Goal: Navigation & Orientation: Find specific page/section

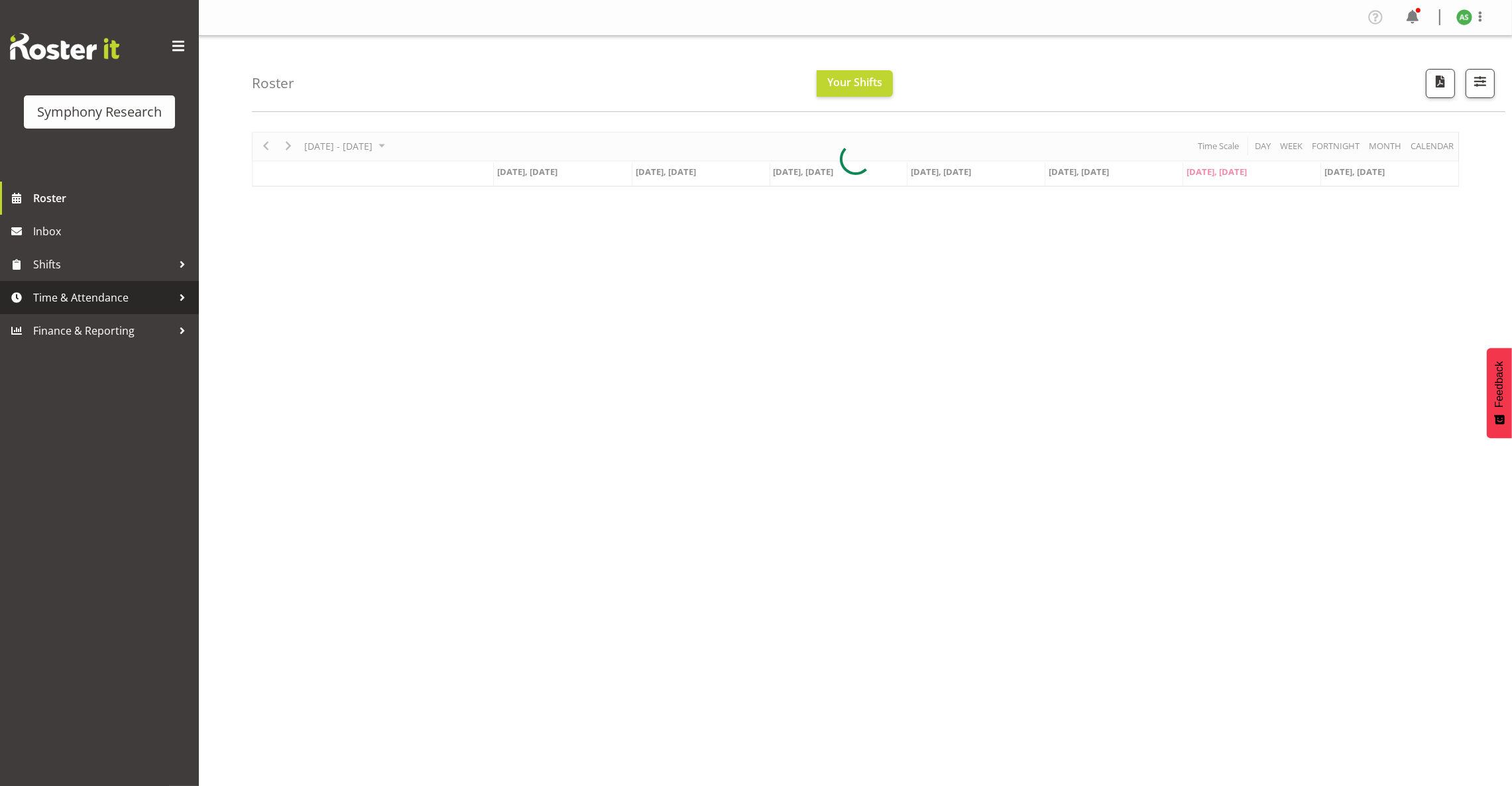
click at [76, 303] on span "Time & Attendance" at bounding box center [102, 297] width 139 height 20
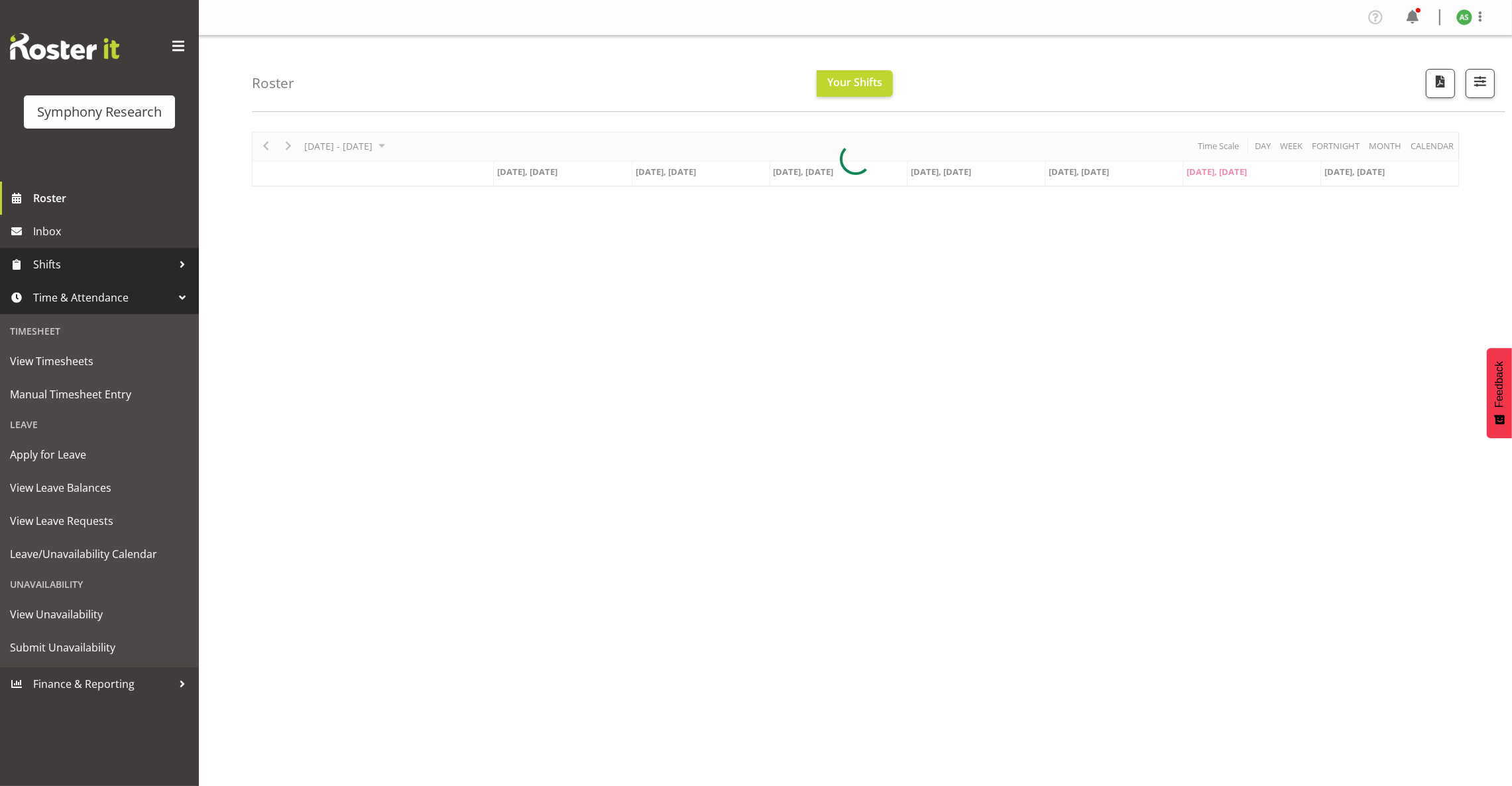
click at [61, 267] on span "Shifts" at bounding box center [102, 264] width 139 height 20
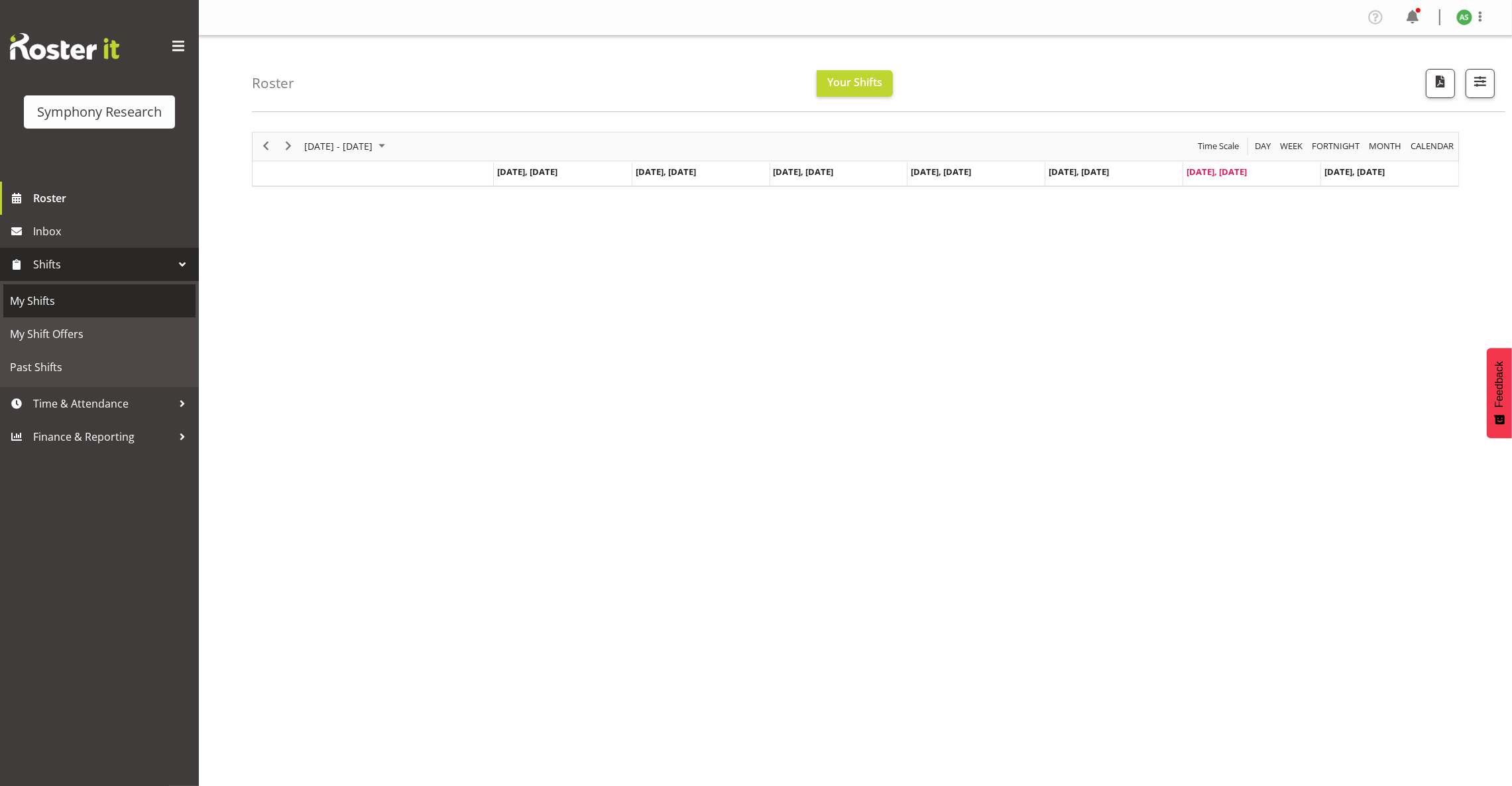
click at [51, 296] on span "My Shifts" at bounding box center [99, 301] width 179 height 20
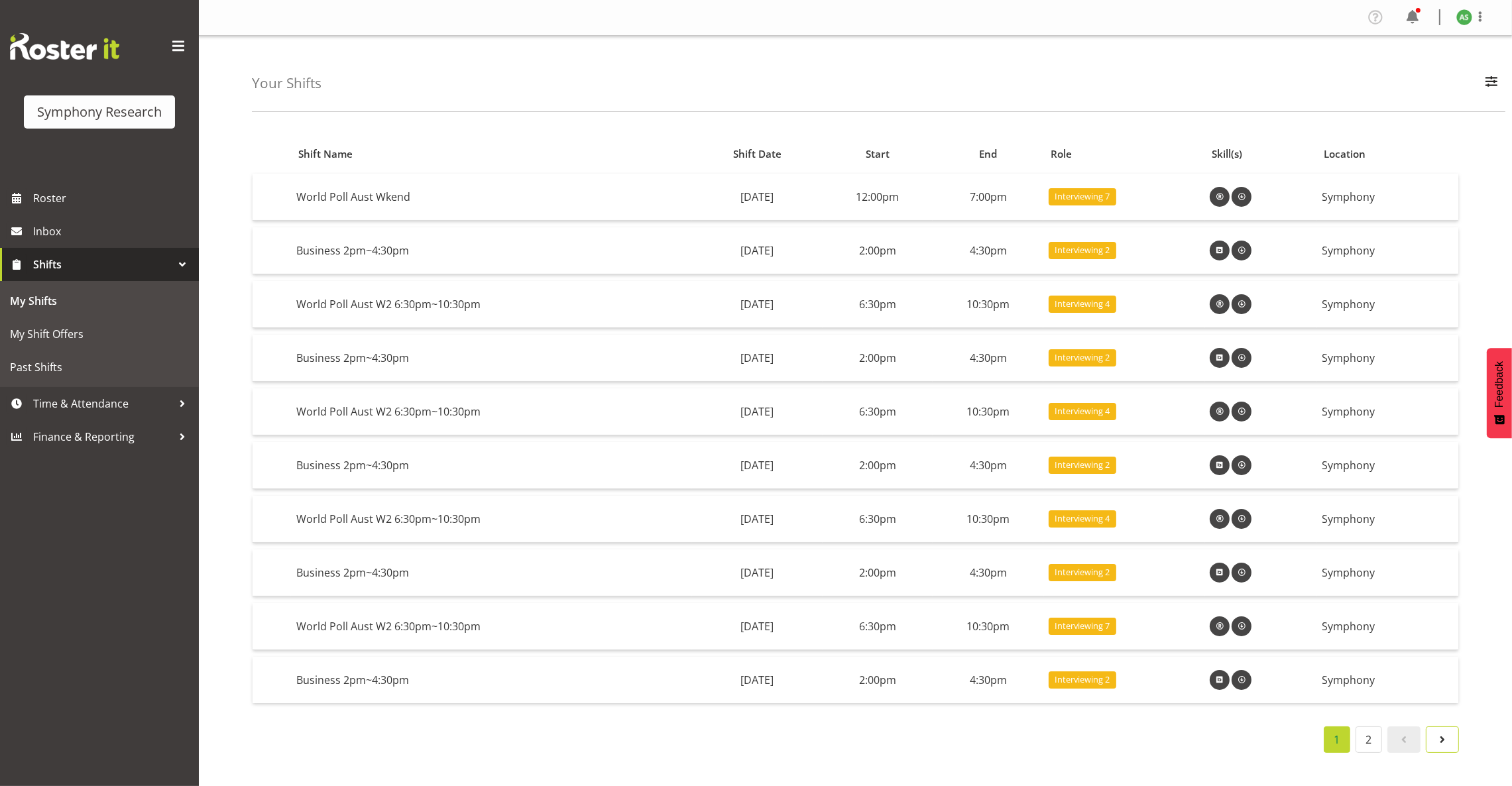
click at [1442, 743] on span at bounding box center [1442, 740] width 16 height 16
